Goal: Task Accomplishment & Management: Manage account settings

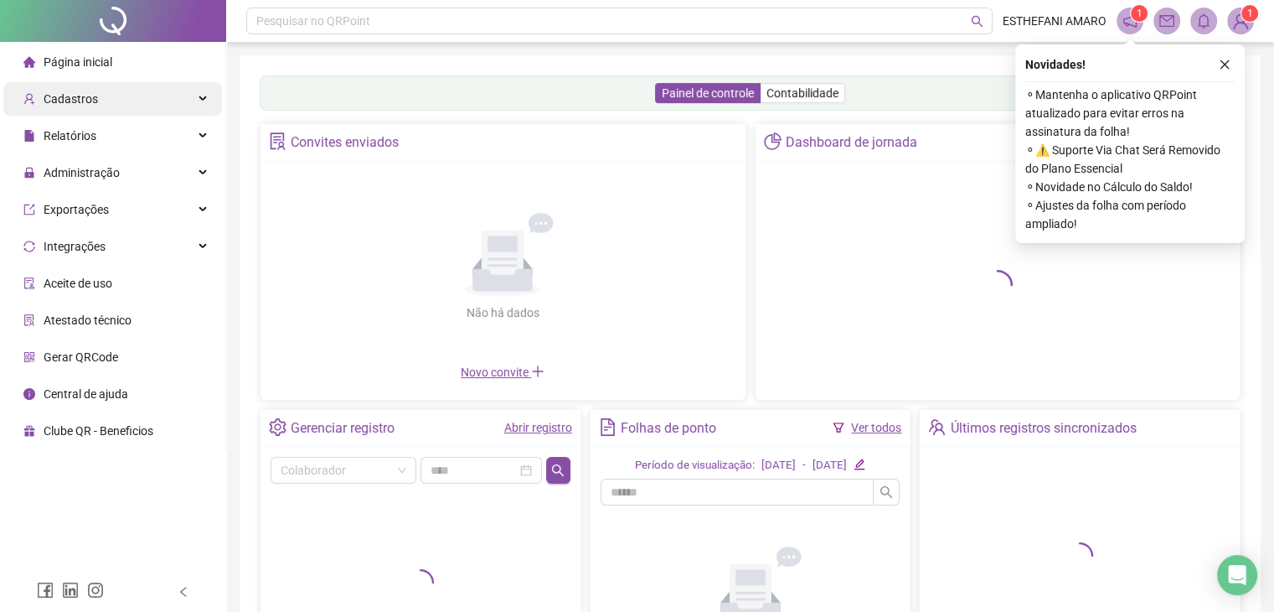
click at [189, 102] on div "Cadastros" at bounding box center [112, 99] width 219 height 34
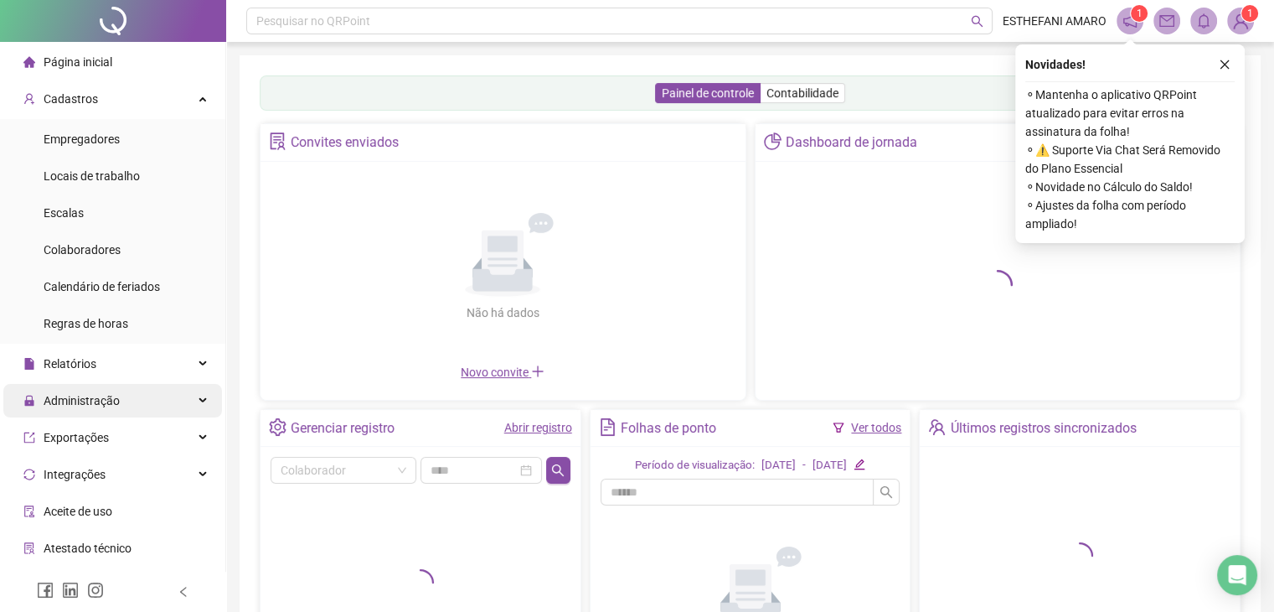
click at [168, 359] on div "Relatórios" at bounding box center [112, 364] width 219 height 34
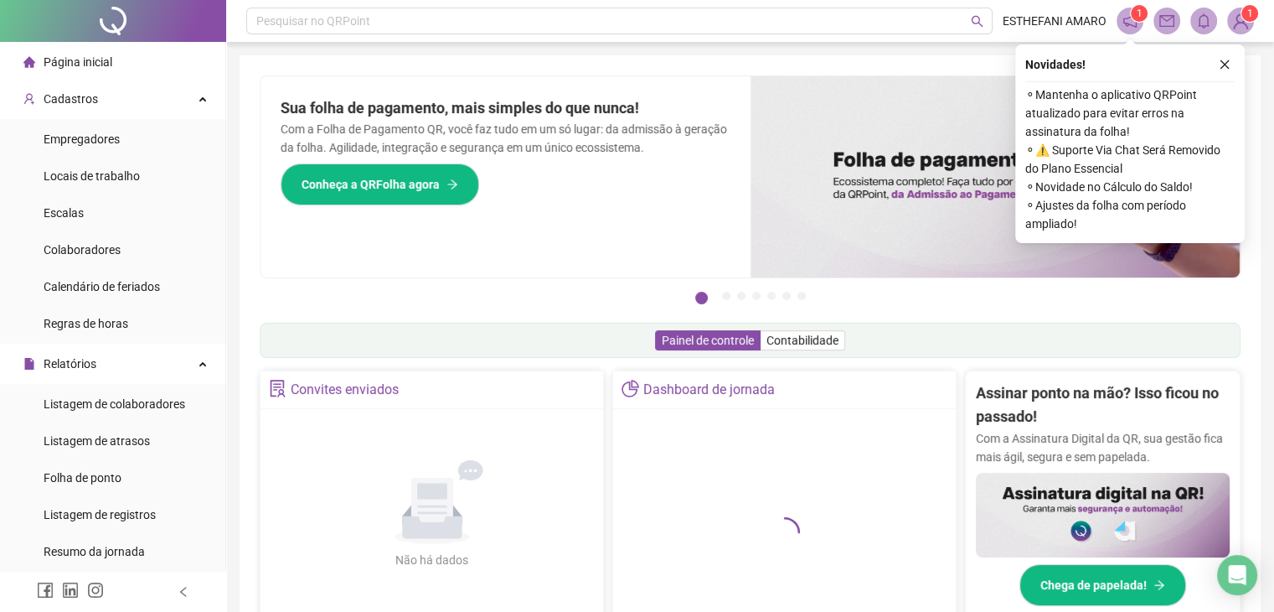
click at [184, 413] on li "Listagem de colaboradores" at bounding box center [112, 404] width 219 height 34
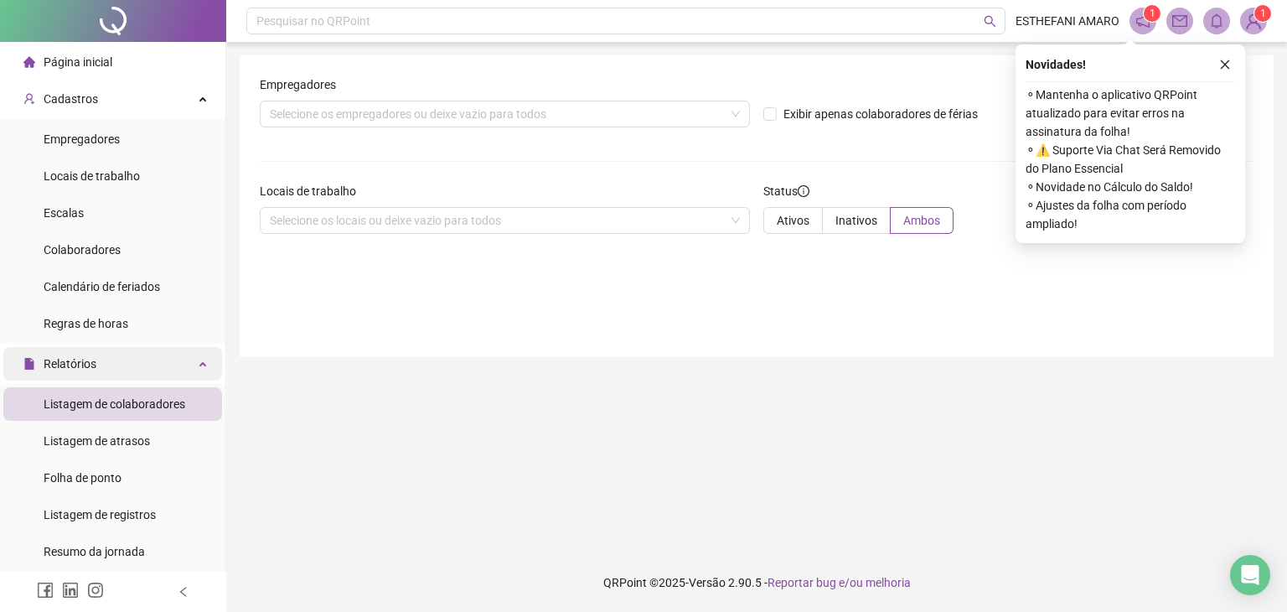
click at [189, 364] on div "Relatórios" at bounding box center [112, 364] width 219 height 34
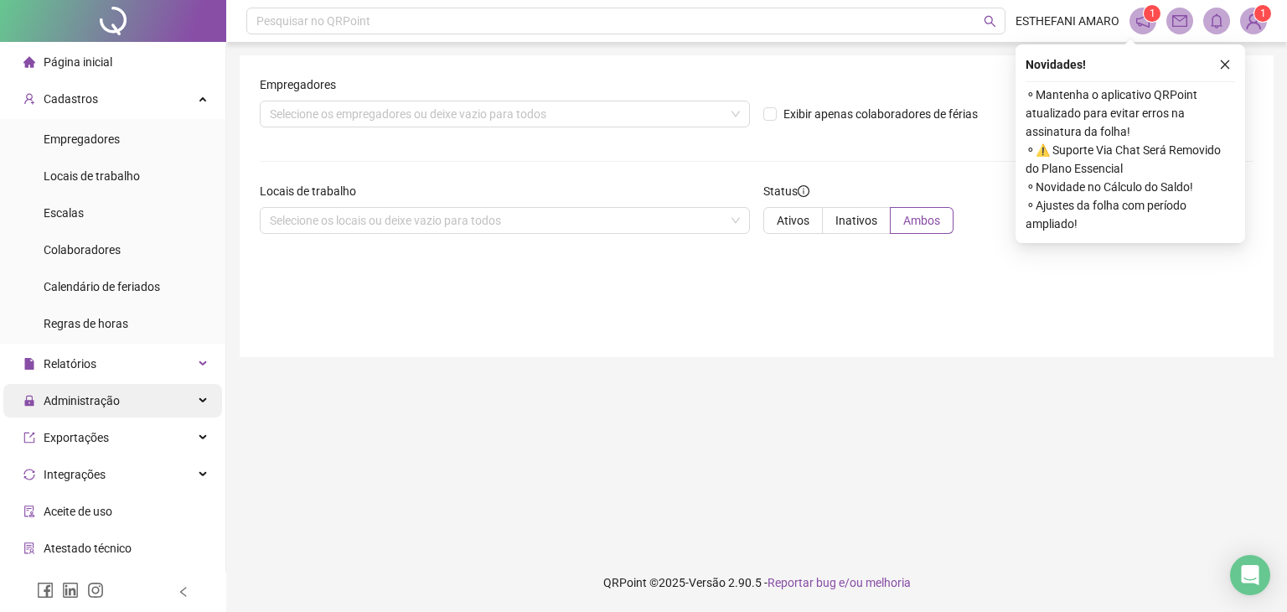
click at [184, 396] on div "Administração" at bounding box center [112, 401] width 219 height 34
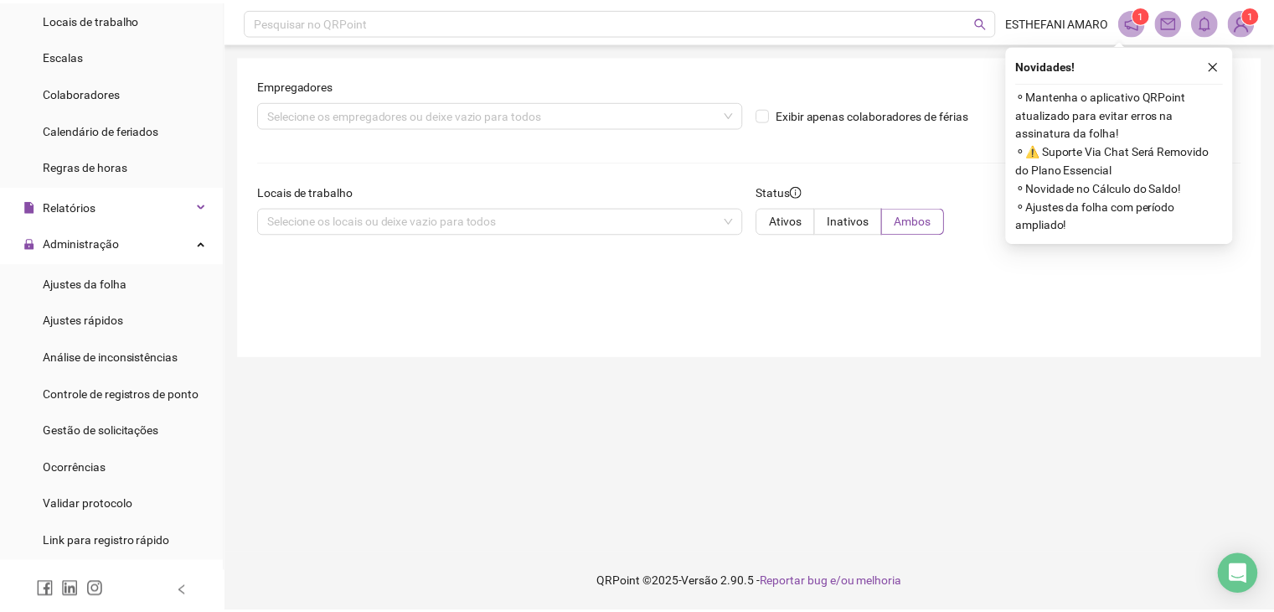
scroll to position [158, 0]
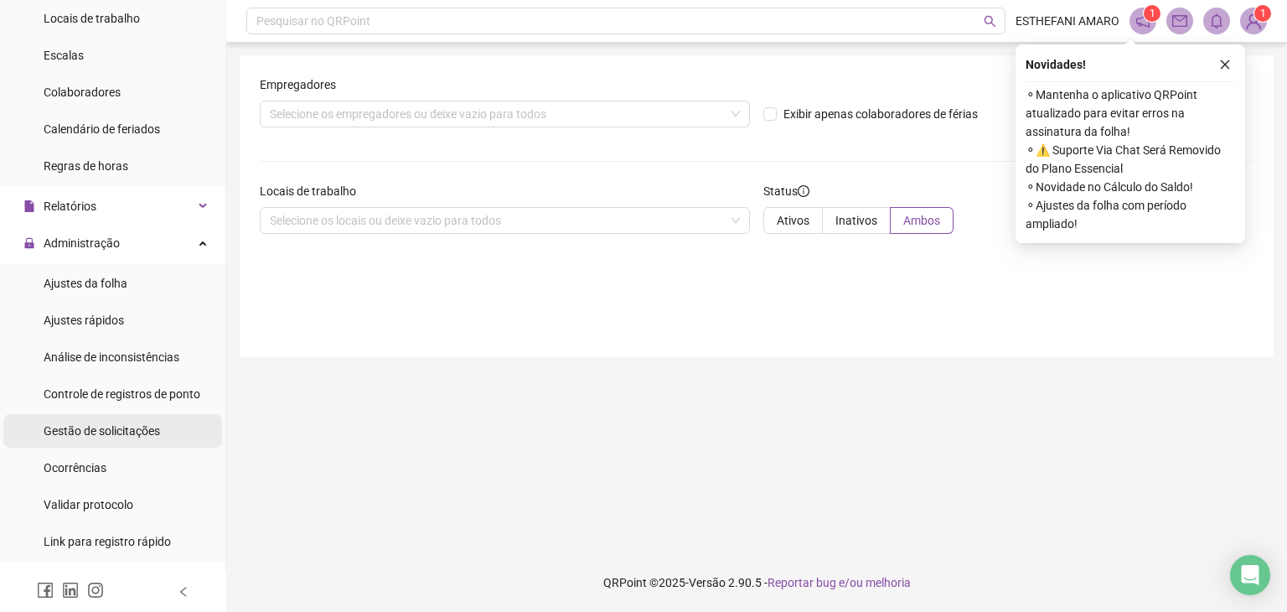
click at [136, 424] on span "Gestão de solicitações" at bounding box center [102, 430] width 116 height 13
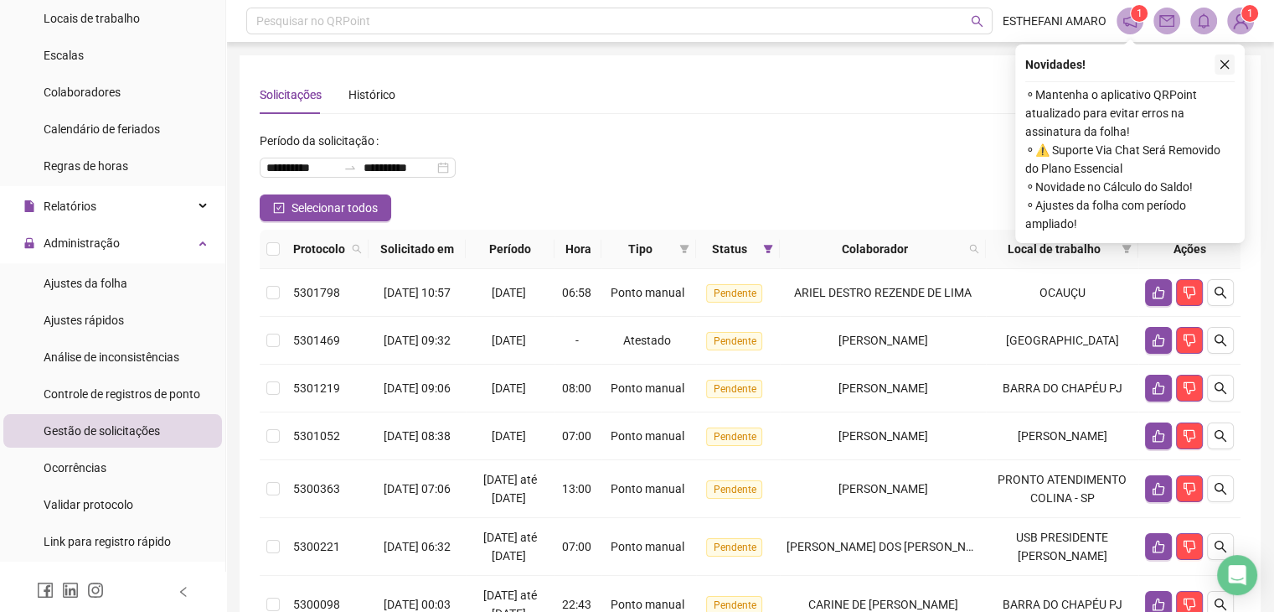
click at [1227, 65] on icon "close" at bounding box center [1225, 65] width 12 height 12
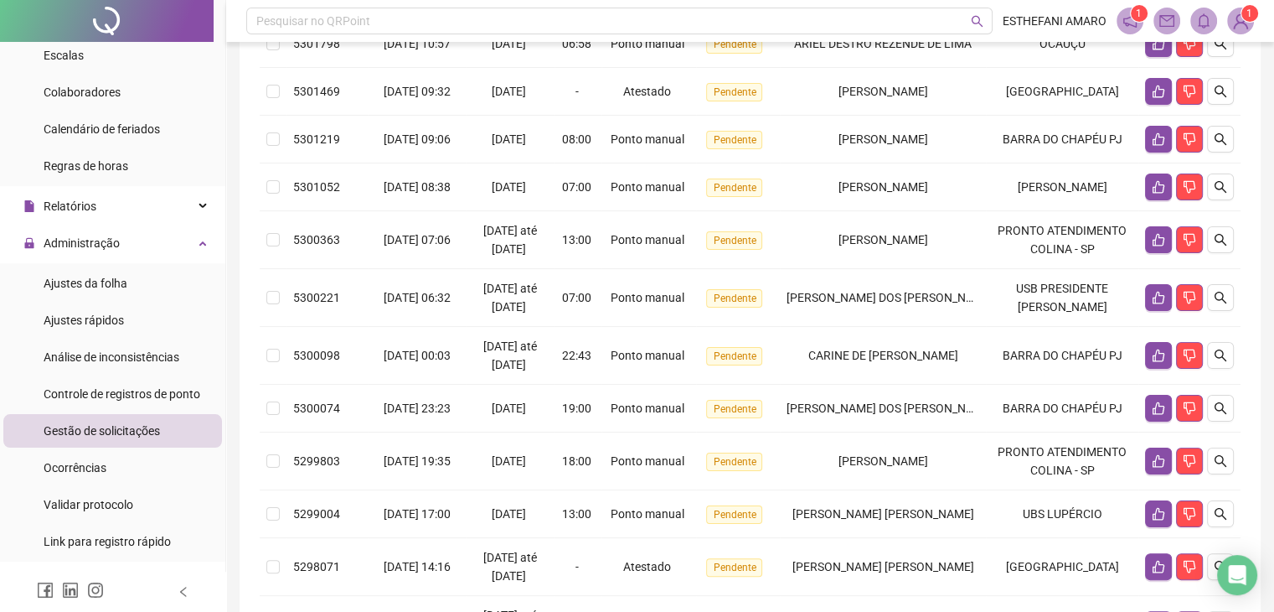
scroll to position [248, 0]
click at [1160, 247] on icon "like" at bounding box center [1158, 240] width 13 height 13
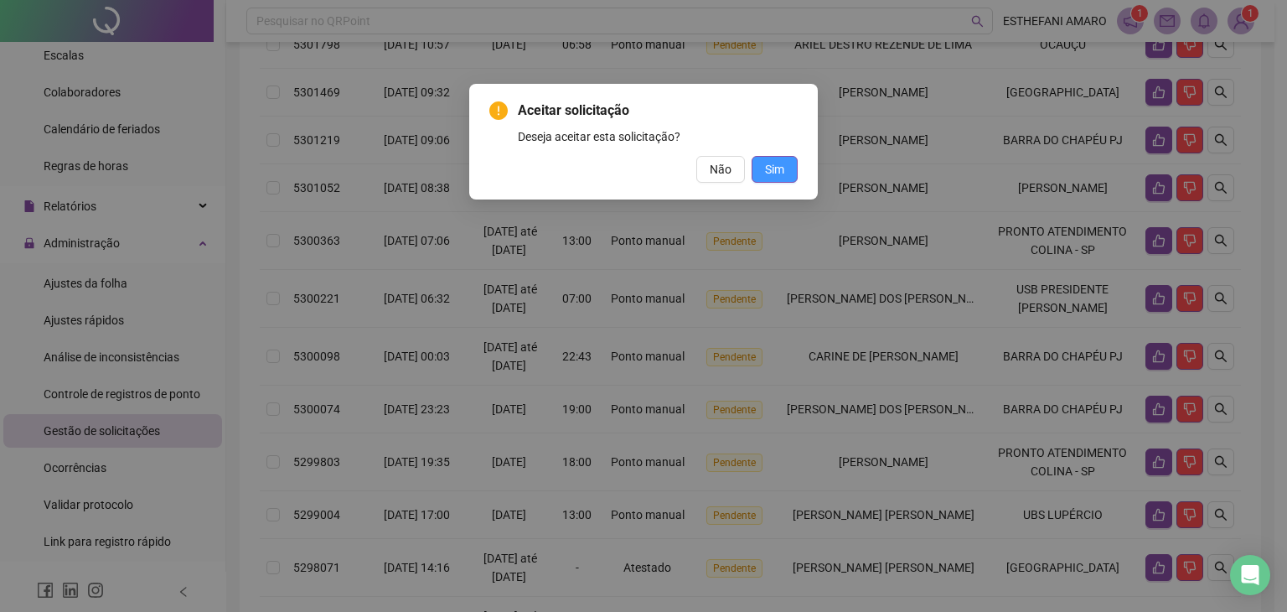
click at [772, 163] on span "Sim" at bounding box center [774, 169] width 19 height 18
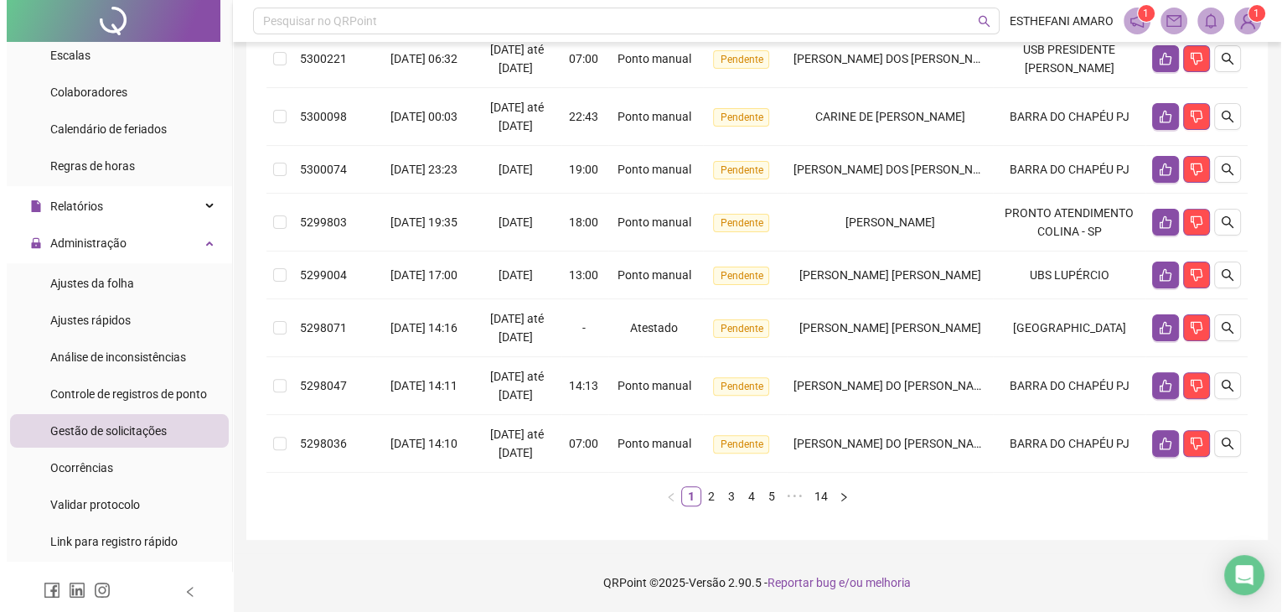
scroll to position [493, 0]
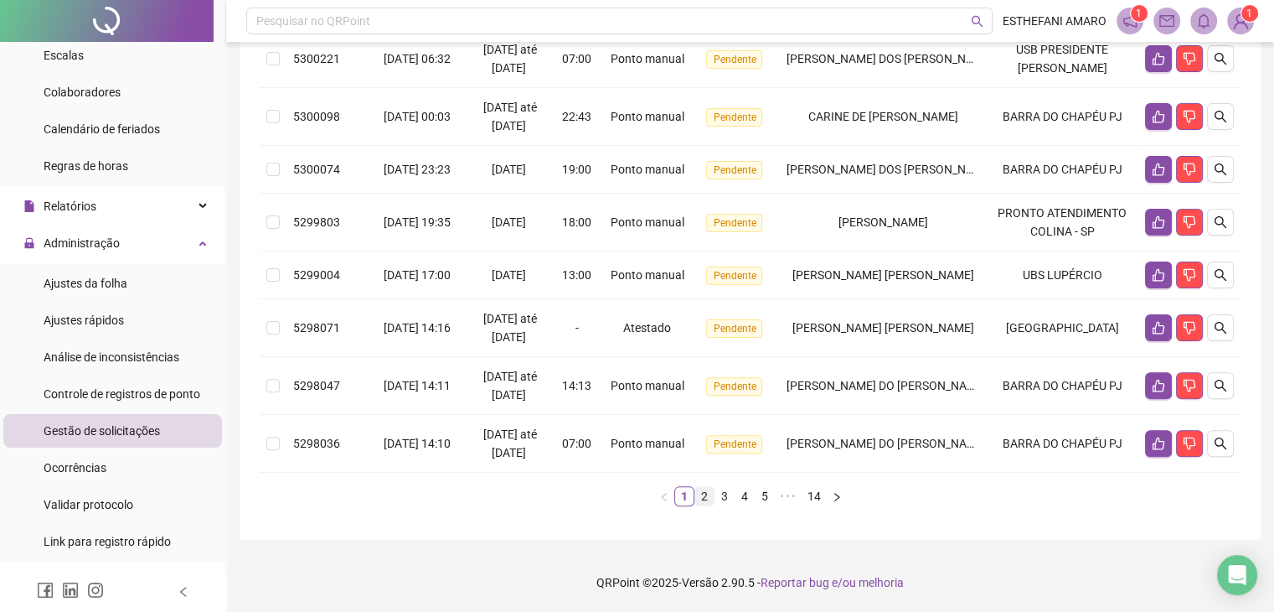
click at [707, 505] on link "2" at bounding box center [704, 496] width 18 height 18
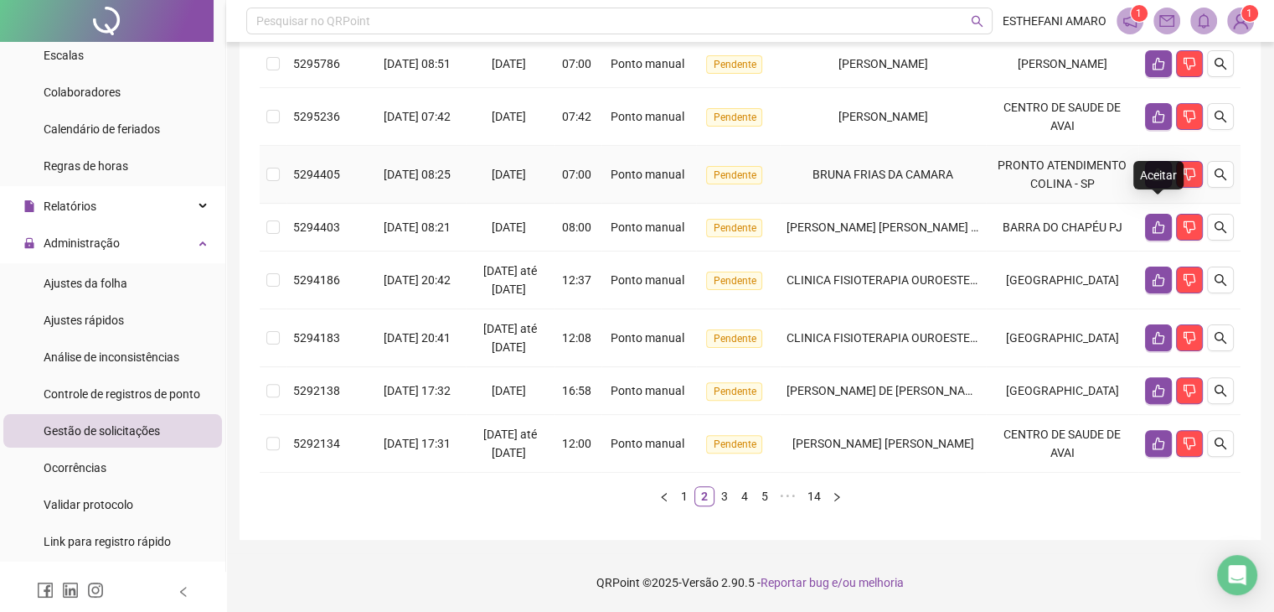
click at [1148, 163] on button "button" at bounding box center [1158, 174] width 27 height 27
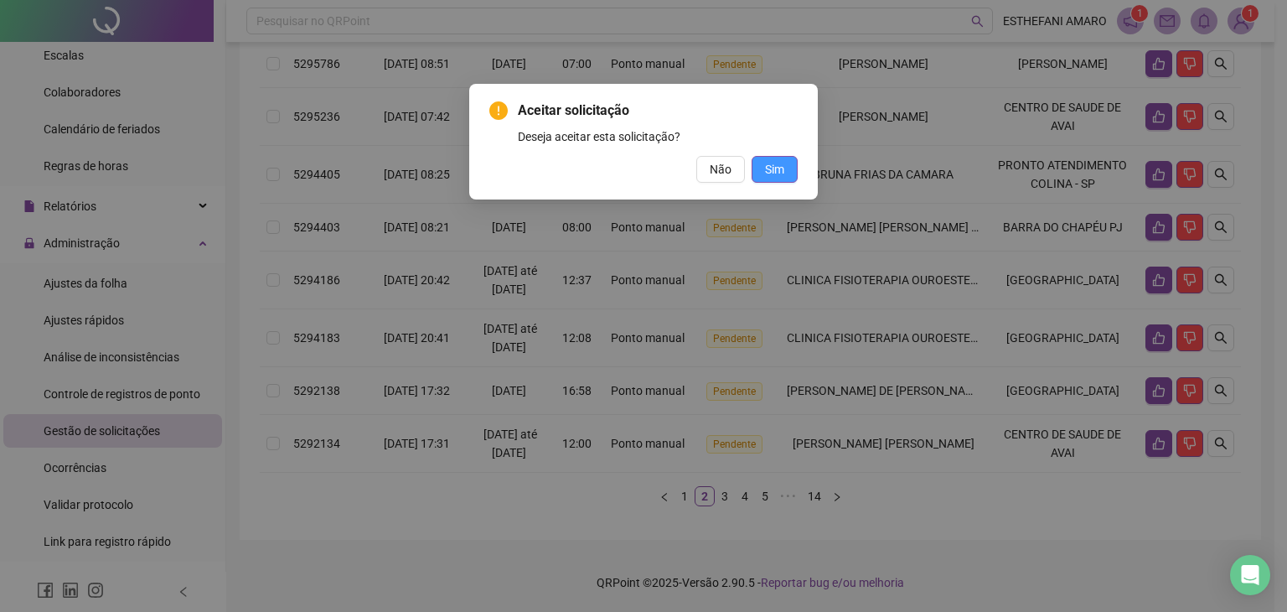
click at [770, 176] on span "Sim" at bounding box center [774, 169] width 19 height 18
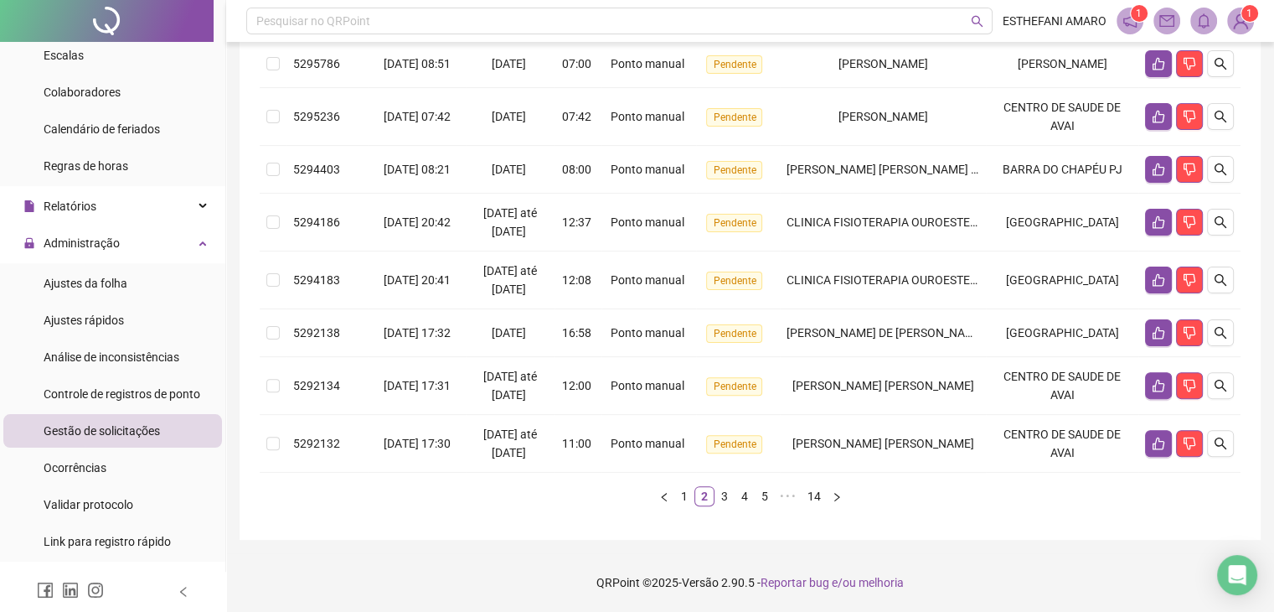
scroll to position [452, 0]
click at [717, 505] on link "3" at bounding box center [724, 496] width 18 height 18
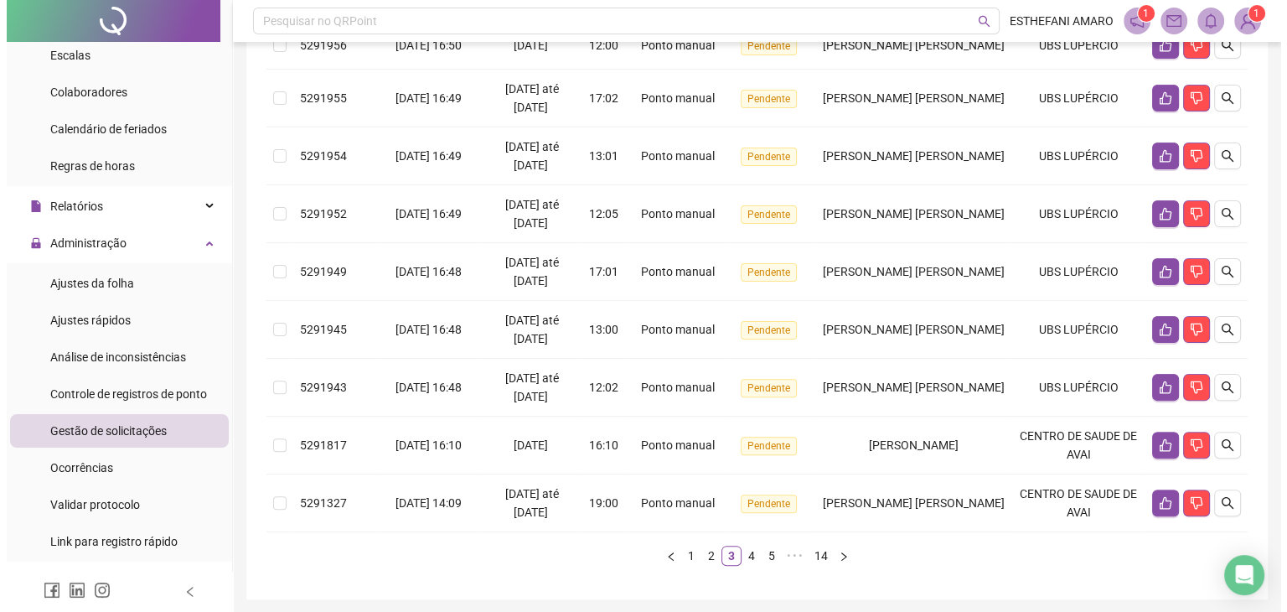
scroll to position [478, 0]
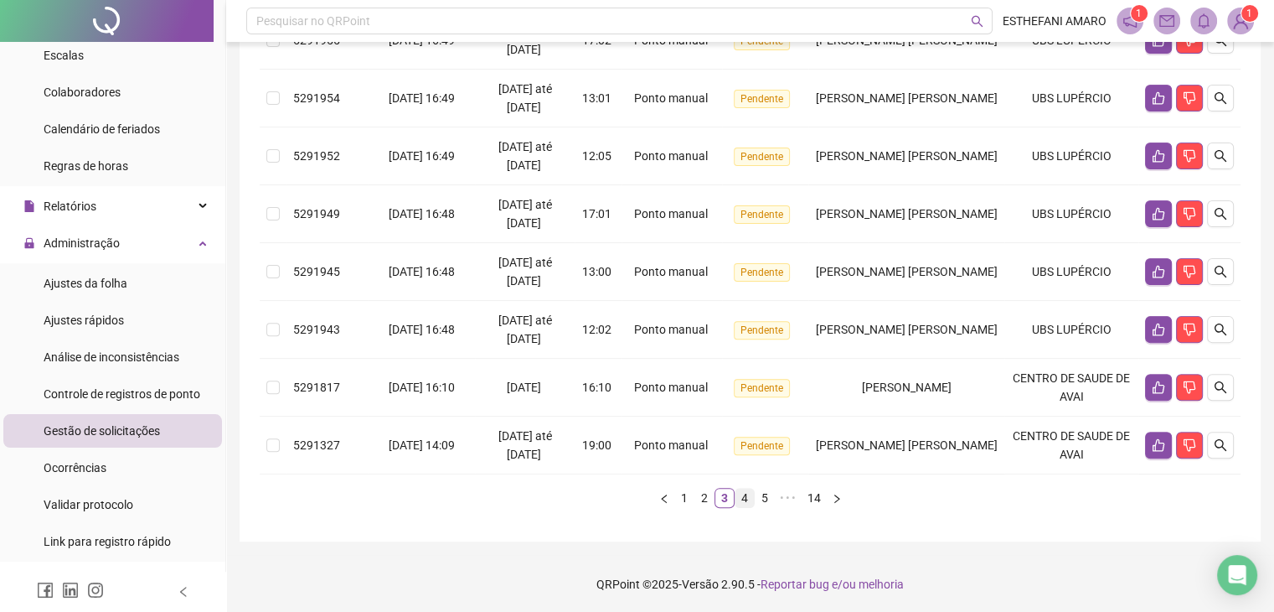
click at [746, 493] on link "4" at bounding box center [745, 497] width 18 height 18
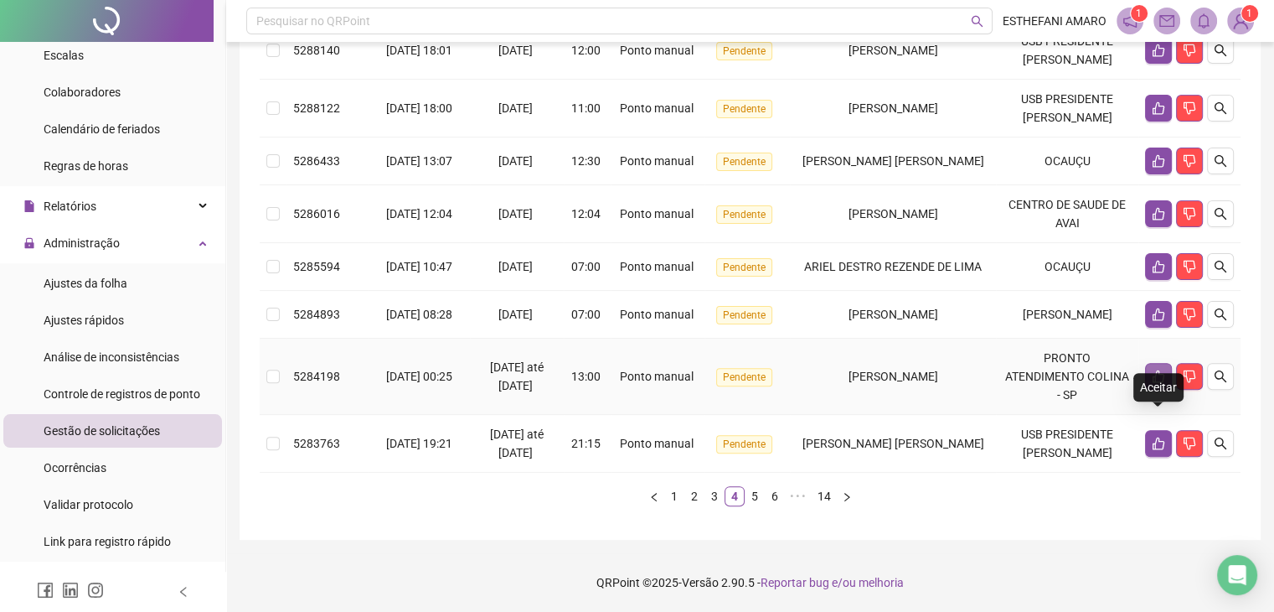
click at [1165, 390] on button "button" at bounding box center [1158, 376] width 27 height 27
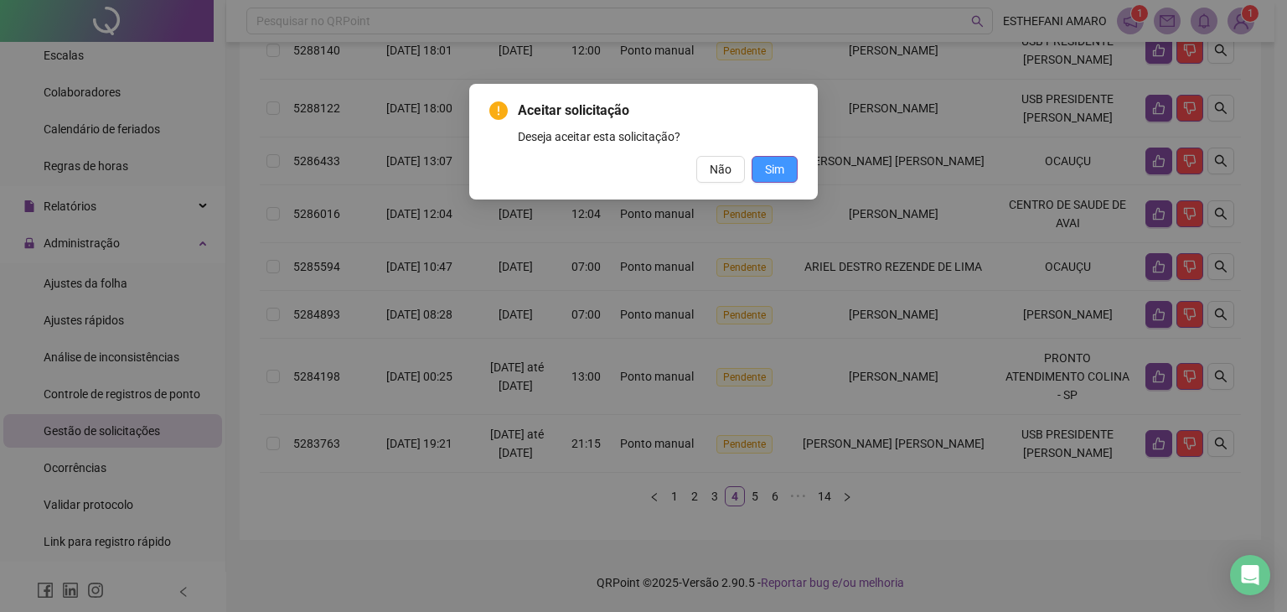
click at [788, 160] on button "Sim" at bounding box center [775, 169] width 46 height 27
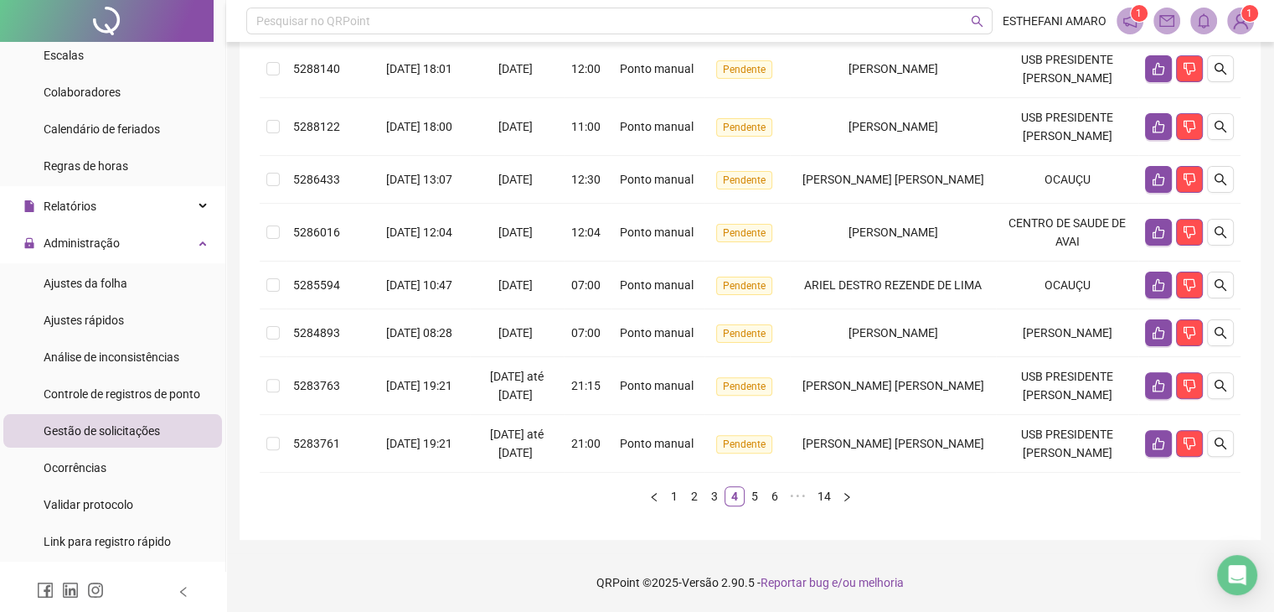
scroll to position [468, 0]
click at [757, 495] on link "5" at bounding box center [755, 496] width 18 height 18
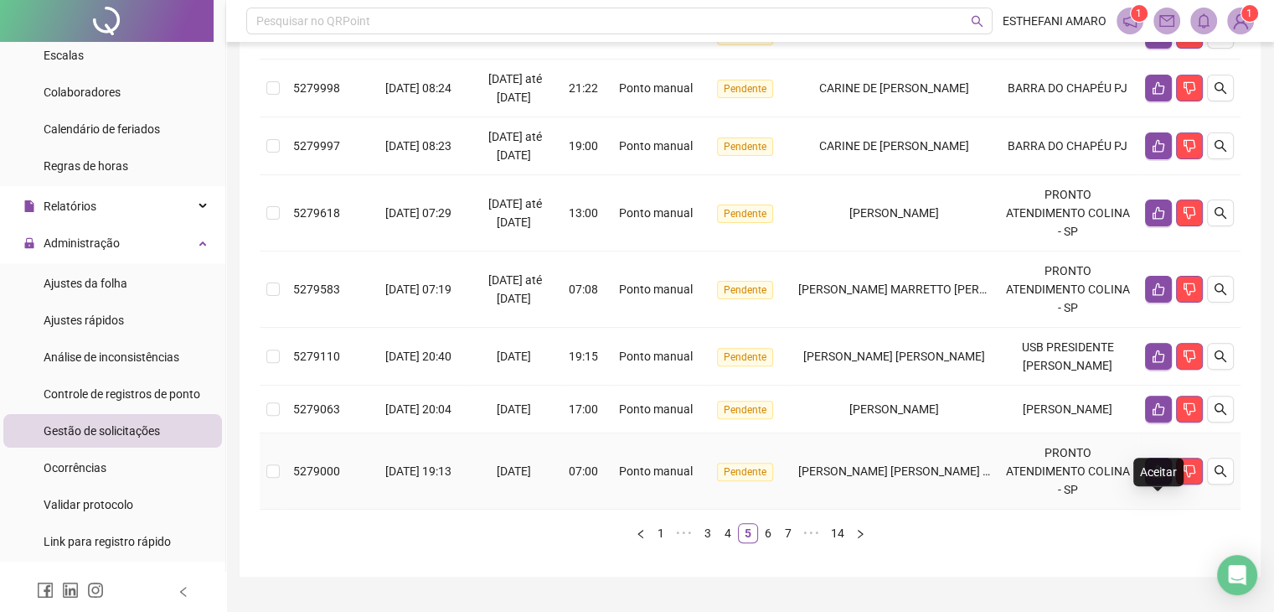
click at [1156, 478] on icon "like" at bounding box center [1159, 471] width 12 height 13
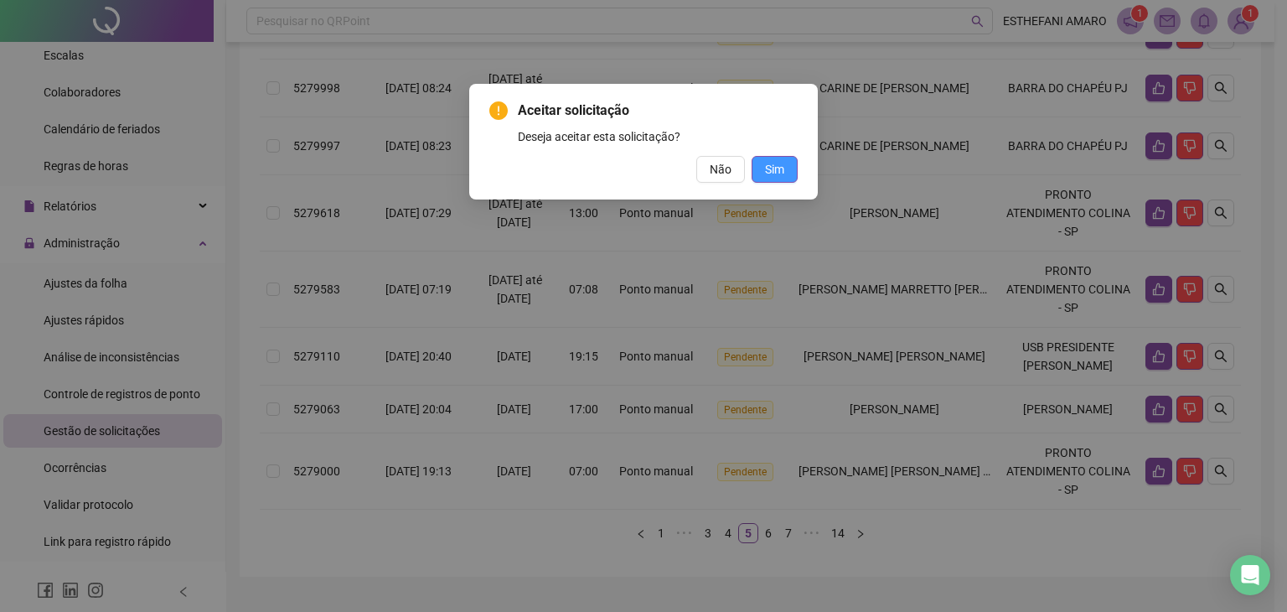
click at [777, 161] on span "Sim" at bounding box center [774, 169] width 19 height 18
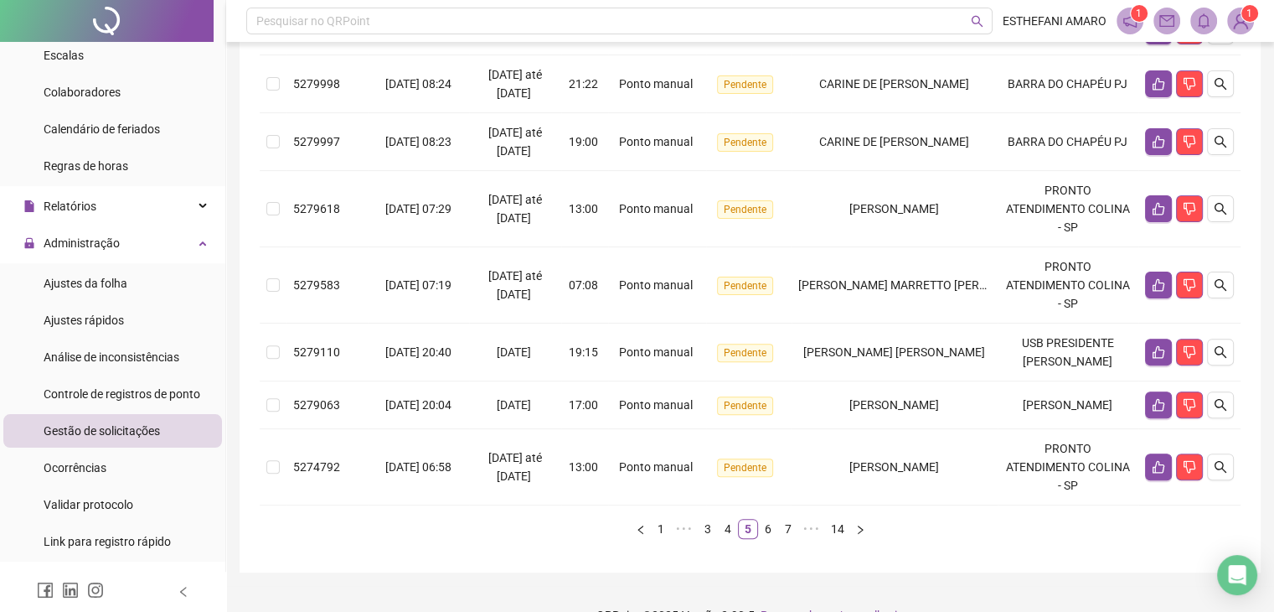
scroll to position [543, 0]
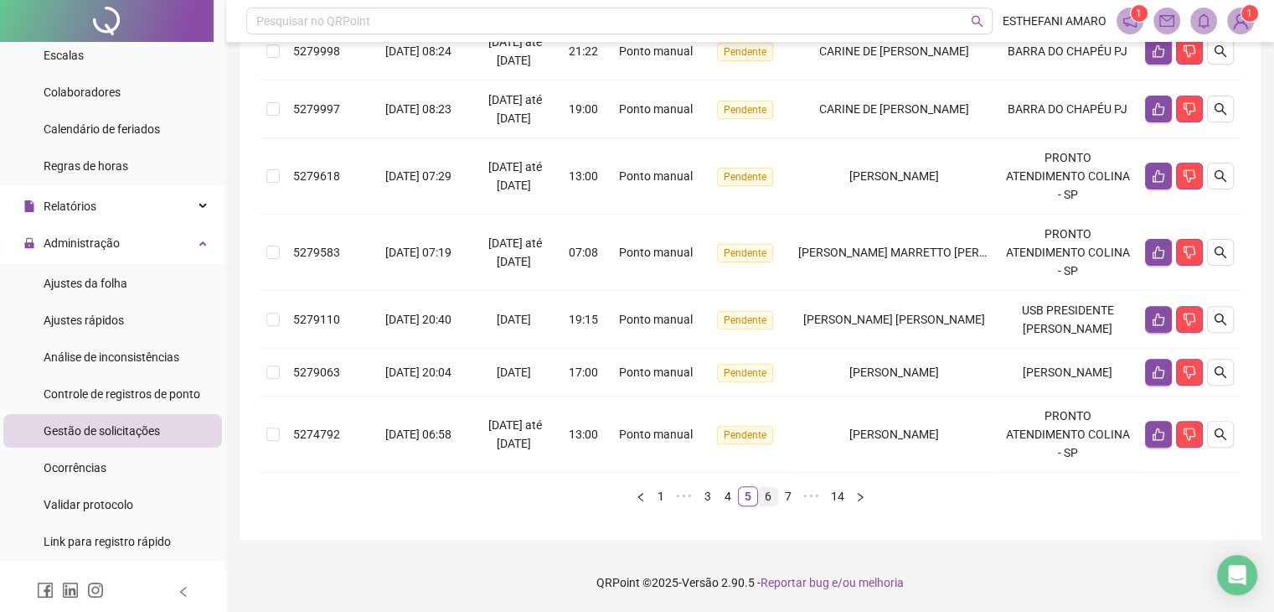
click at [772, 500] on link "6" at bounding box center [768, 496] width 18 height 18
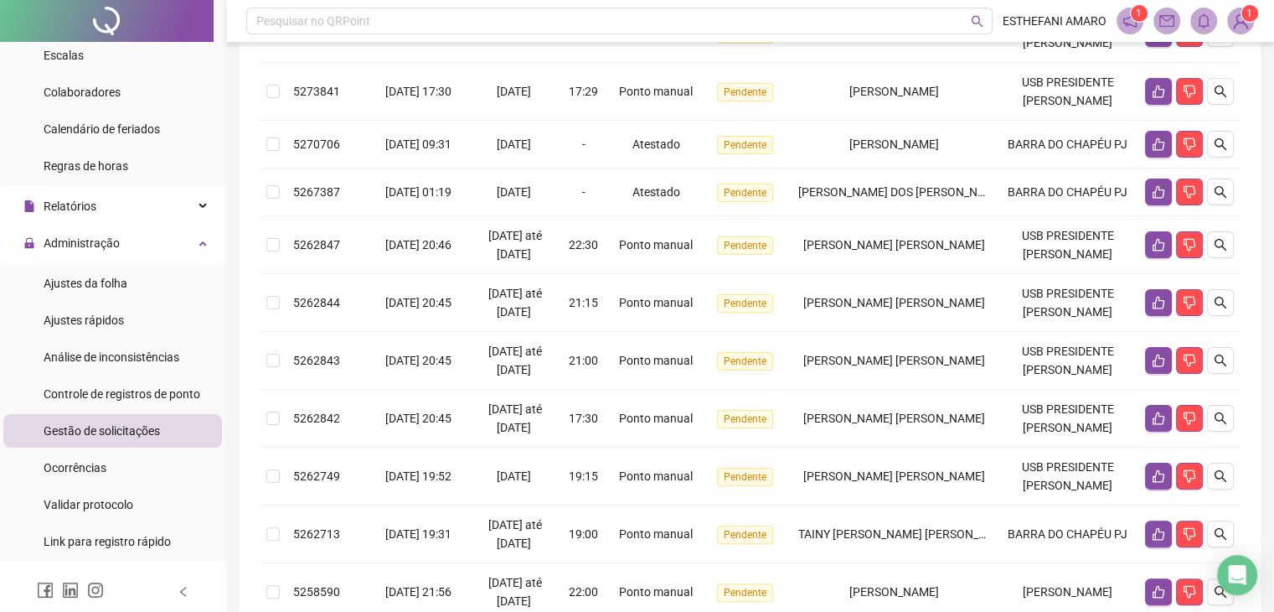
scroll to position [488, 0]
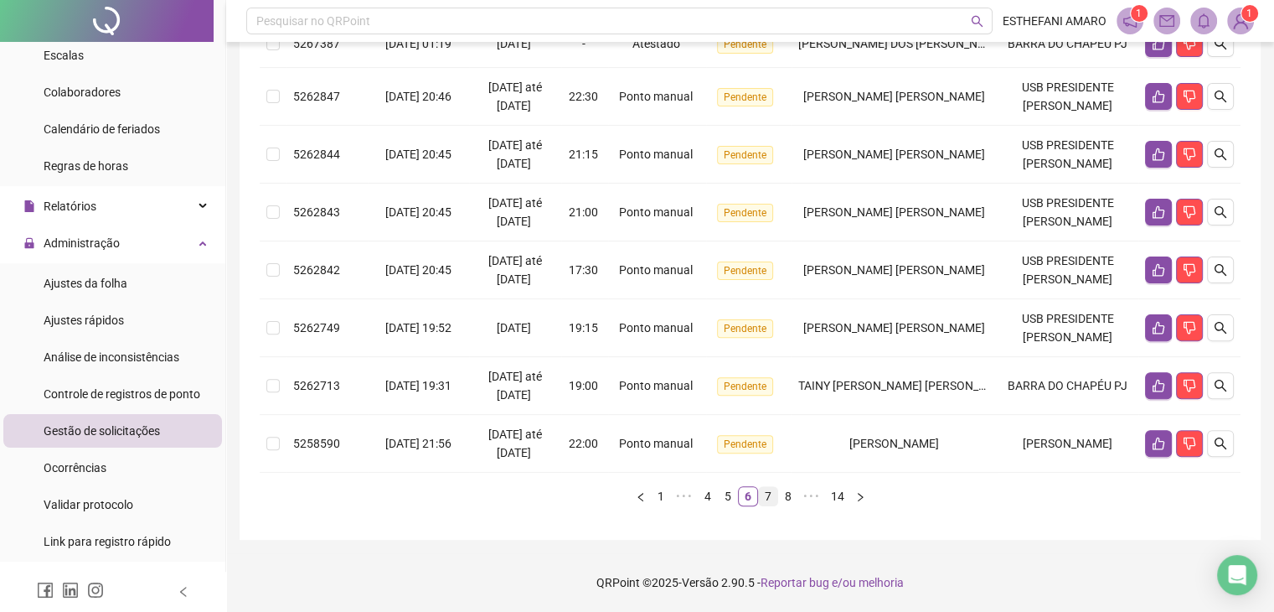
click at [767, 491] on link "7" at bounding box center [768, 496] width 18 height 18
